Goal: Navigation & Orientation: Go to known website

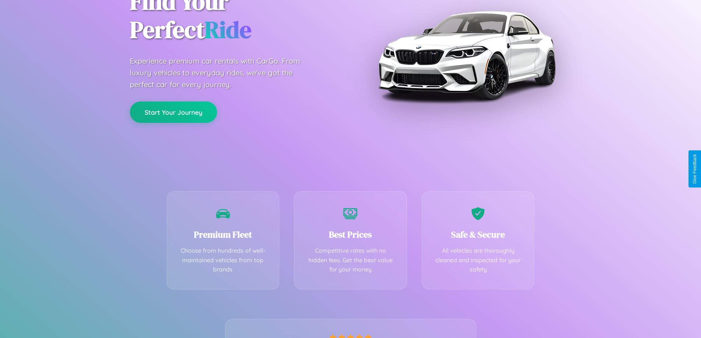
scroll to position [145, 0]
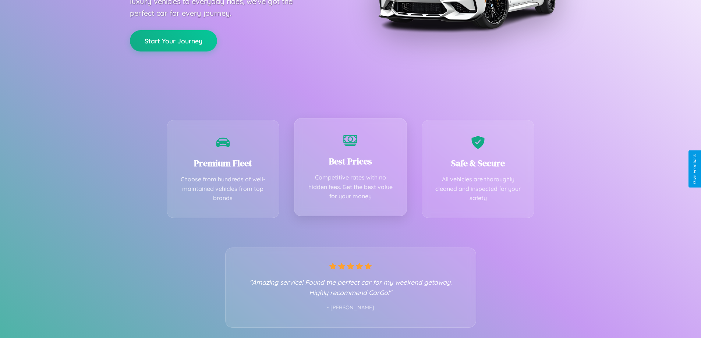
click at [350, 169] on div "Best Prices Competitive rates with no hidden fees. Get the best value for your …" at bounding box center [350, 167] width 113 height 98
click at [173, 40] on button "Start Your Journey" at bounding box center [173, 39] width 87 height 21
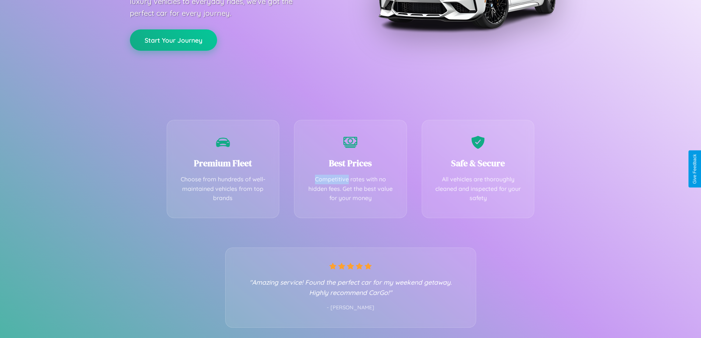
click at [173, 40] on button "Start Your Journey" at bounding box center [173, 39] width 87 height 21
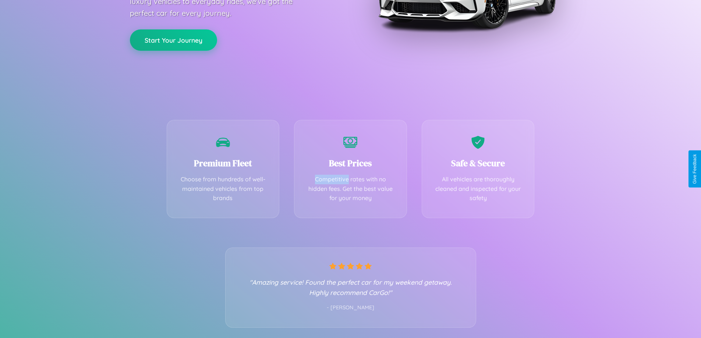
click at [173, 40] on button "Start Your Journey" at bounding box center [173, 39] width 87 height 21
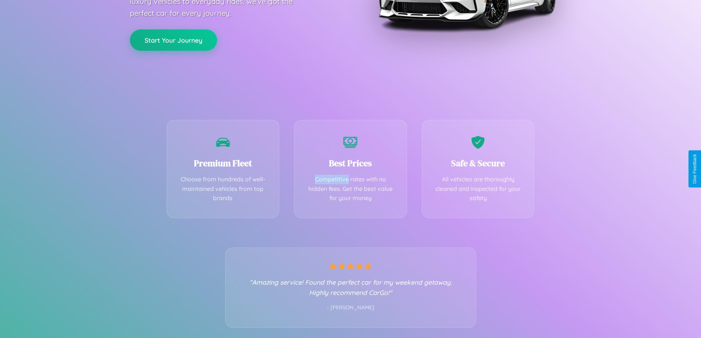
click at [173, 40] on button "Start Your Journey" at bounding box center [173, 39] width 87 height 21
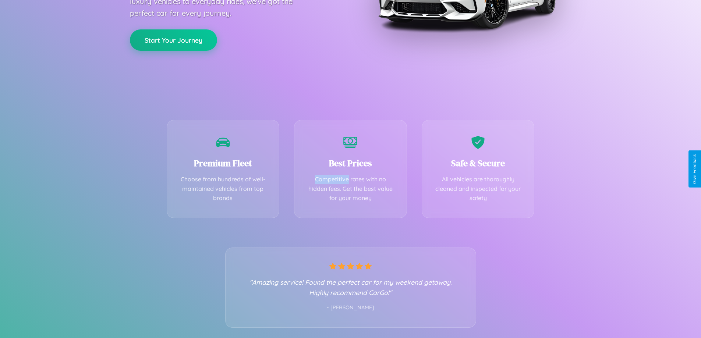
click at [173, 40] on button "Start Your Journey" at bounding box center [173, 39] width 87 height 21
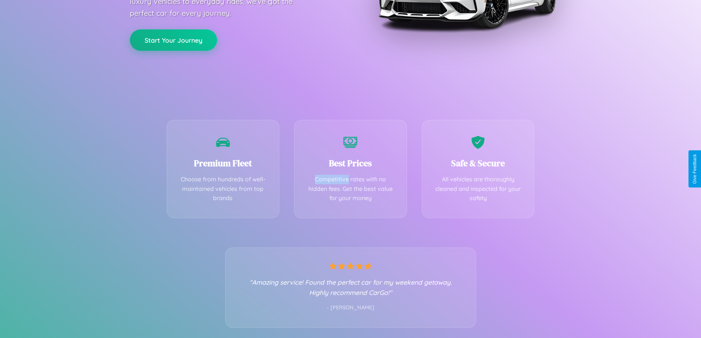
click at [173, 40] on button "Start Your Journey" at bounding box center [173, 39] width 87 height 21
